Goal: Transaction & Acquisition: Book appointment/travel/reservation

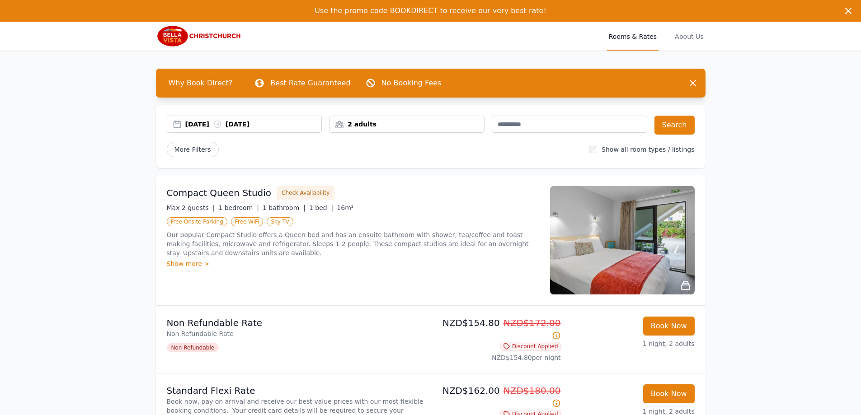
click at [372, 122] on div "2 adults" at bounding box center [406, 124] width 155 height 9
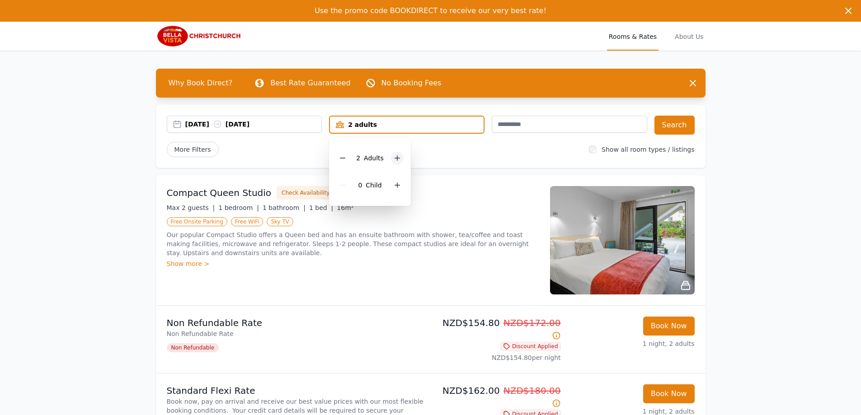
click at [399, 154] on div at bounding box center [397, 158] width 13 height 13
click at [400, 123] on div "4 adults" at bounding box center [407, 124] width 154 height 9
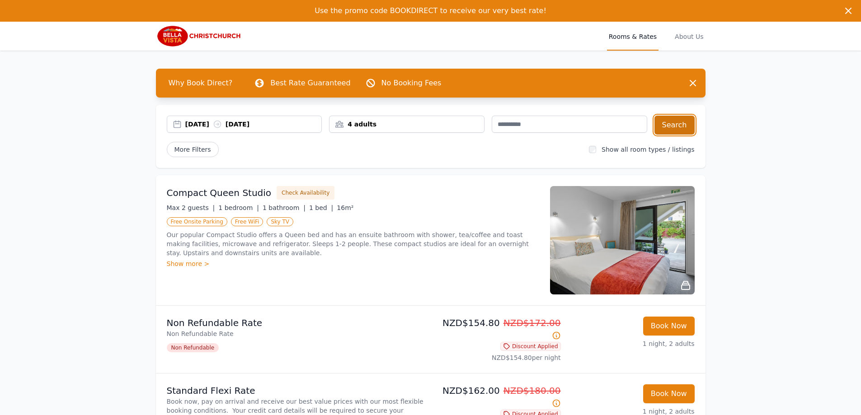
click at [672, 122] on button "Search" at bounding box center [674, 125] width 40 height 19
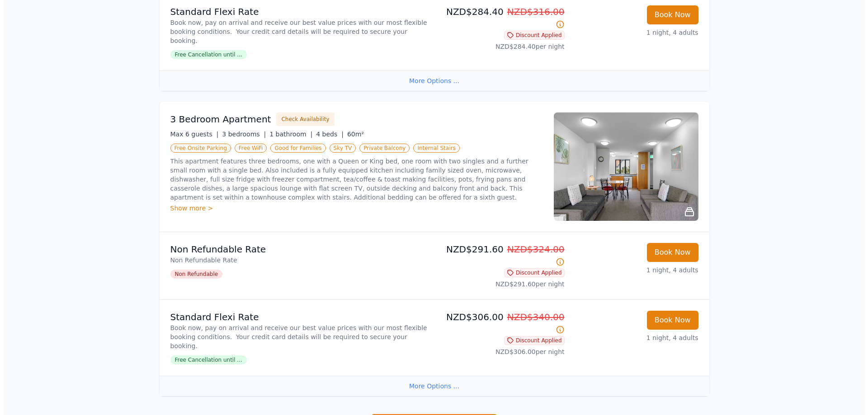
scroll to position [380, 0]
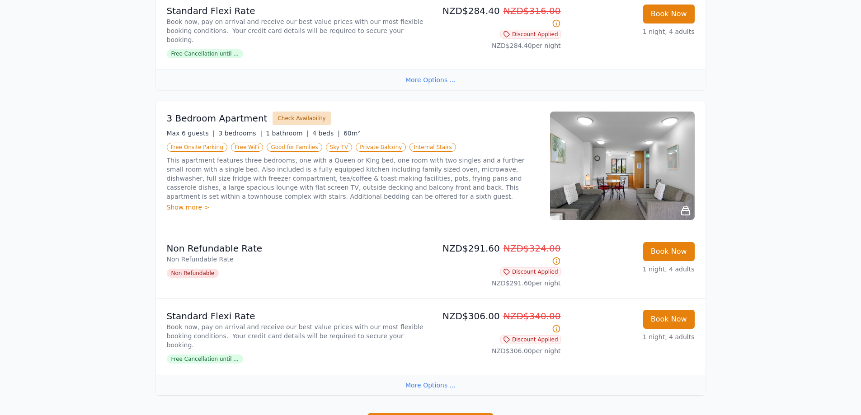
click at [294, 112] on button "Check Availability" at bounding box center [301, 119] width 58 height 14
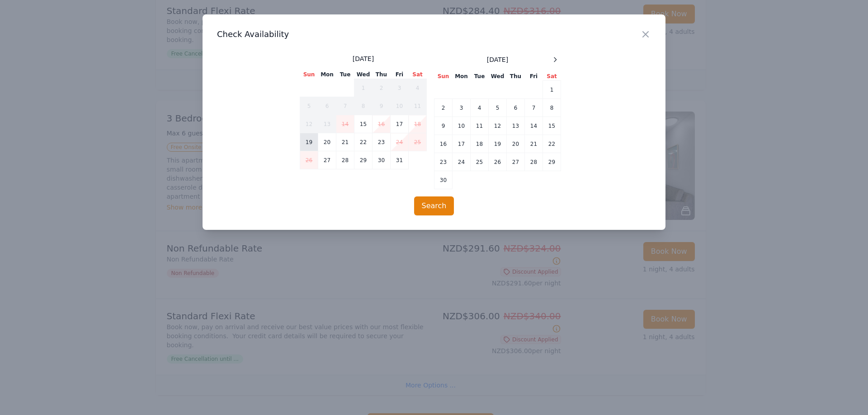
click at [307, 138] on td "19" at bounding box center [309, 142] width 18 height 18
click at [327, 137] on td "20" at bounding box center [327, 142] width 18 height 18
click at [437, 203] on button "Search" at bounding box center [434, 206] width 40 height 19
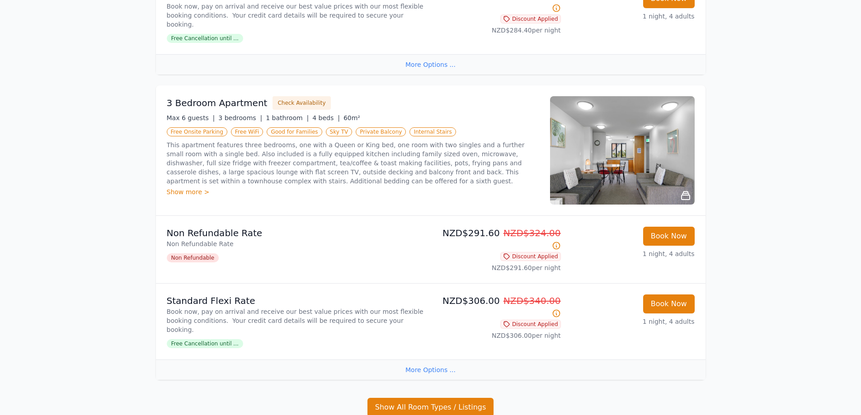
scroll to position [405, 0]
